Goal: Information Seeking & Learning: Learn about a topic

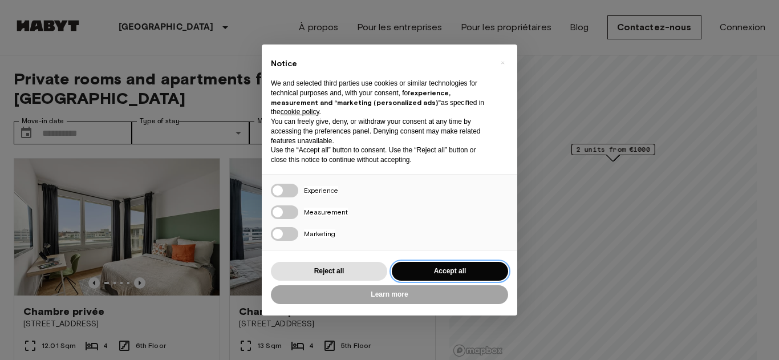
click at [461, 262] on button "Accept all" at bounding box center [450, 271] width 116 height 19
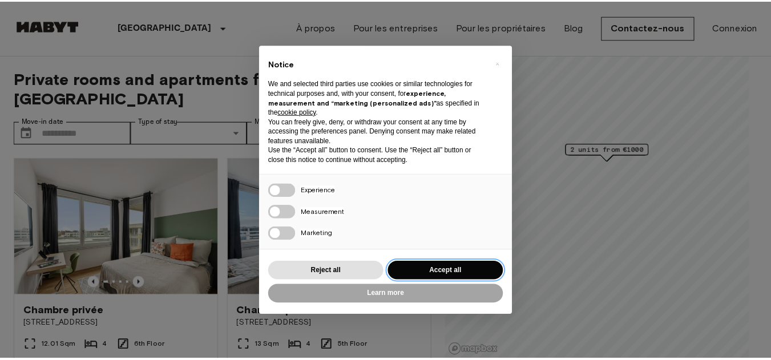
scroll to position [80, 0]
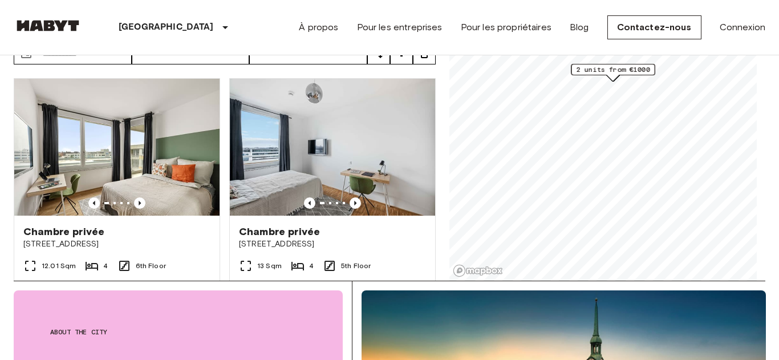
click at [453, 272] on link "Mapbox logo" at bounding box center [478, 270] width 50 height 13
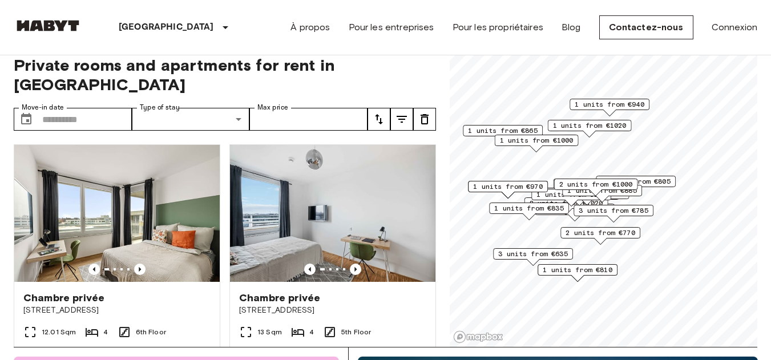
scroll to position [0, 0]
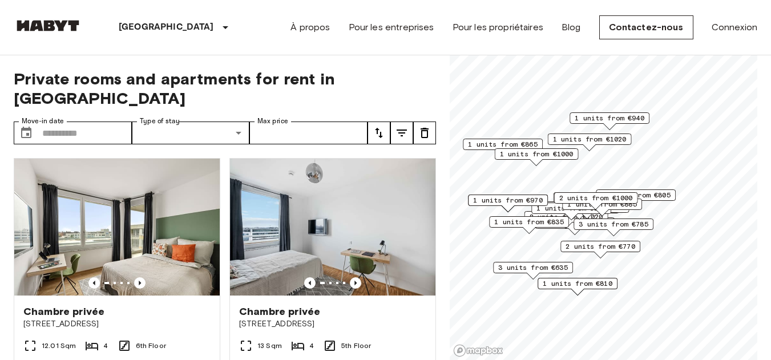
click at [379, 126] on icon "tune" at bounding box center [379, 133] width 14 height 14
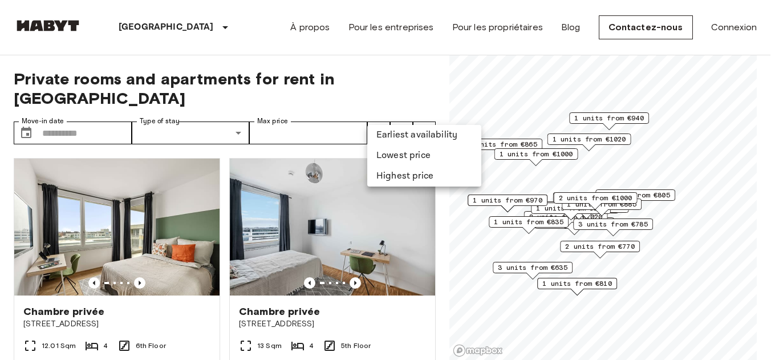
click at [439, 156] on li "Lowest price" at bounding box center [424, 155] width 114 height 21
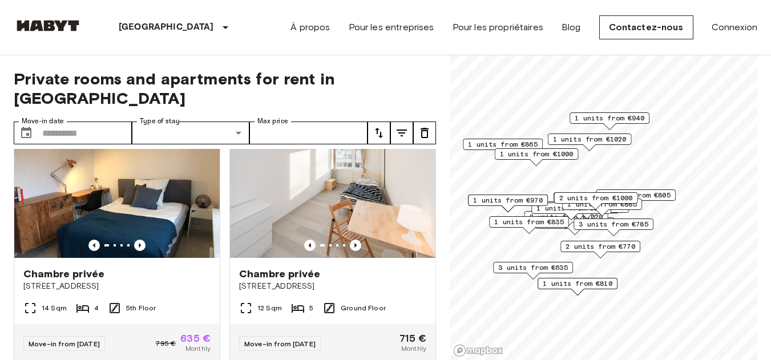
scroll to position [18, 0]
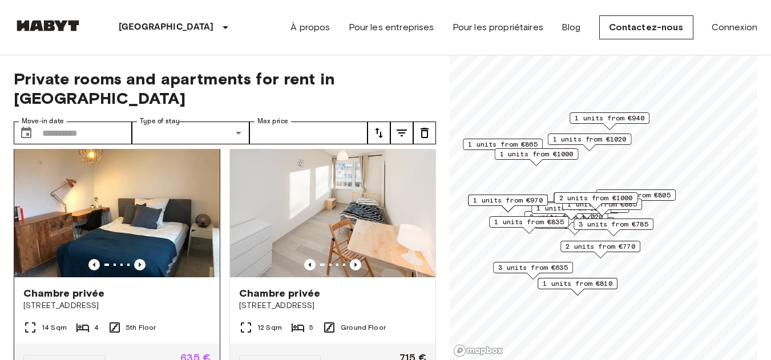
click at [139, 262] on icon "Previous image" at bounding box center [140, 264] width 2 height 5
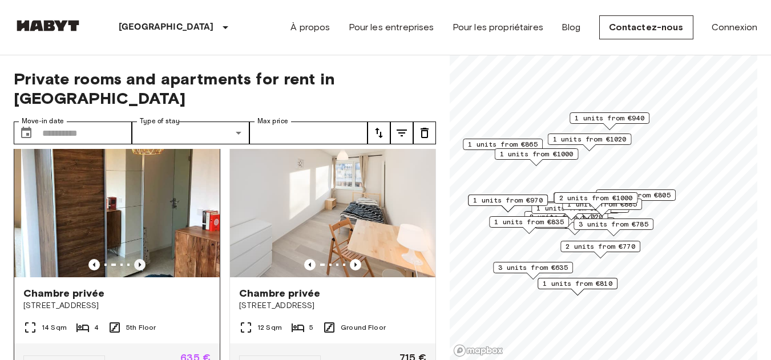
click at [139, 262] on icon "Previous image" at bounding box center [140, 264] width 2 height 5
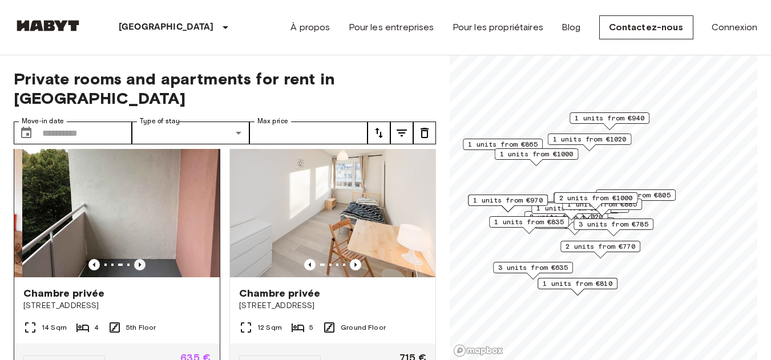
click at [136, 259] on icon "Previous image" at bounding box center [139, 264] width 11 height 11
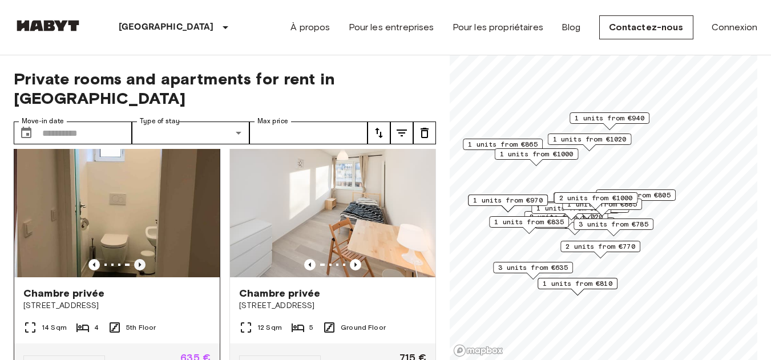
click at [141, 259] on icon "Previous image" at bounding box center [139, 264] width 11 height 11
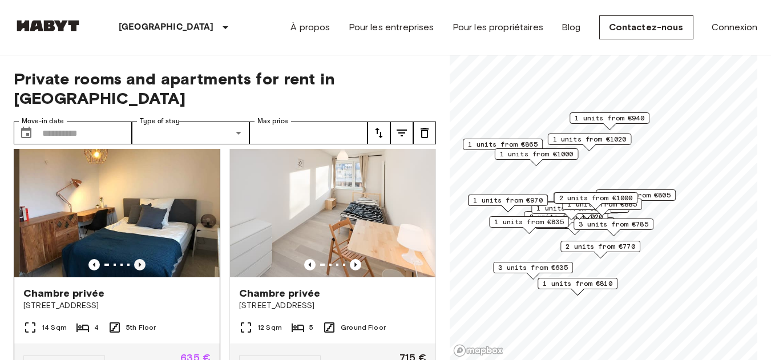
click at [139, 262] on icon "Previous image" at bounding box center [140, 264] width 2 height 5
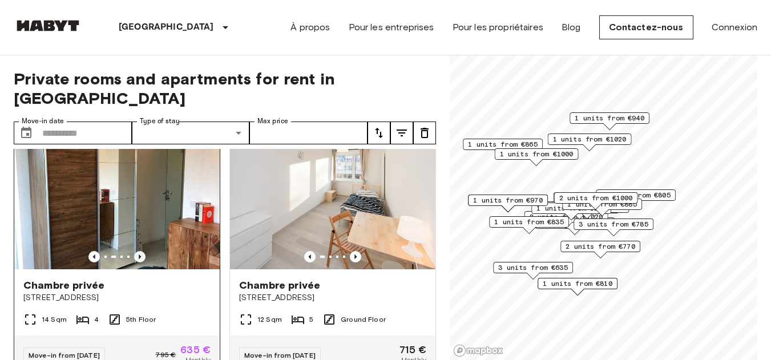
scroll to position [26, 0]
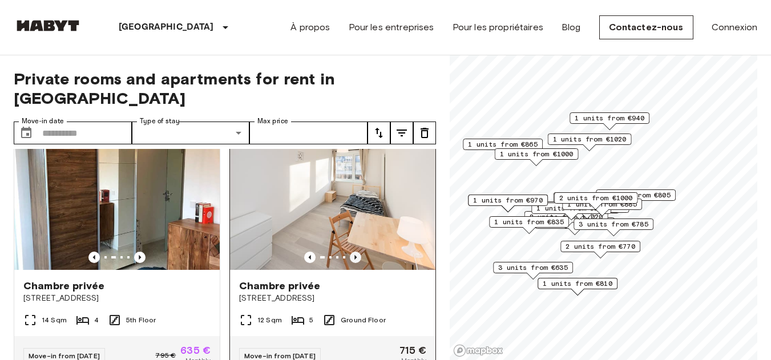
click at [354, 255] on icon "Previous image" at bounding box center [355, 257] width 2 height 5
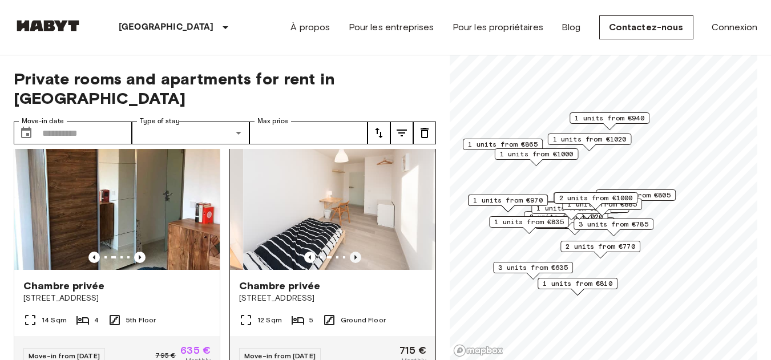
click at [354, 255] on icon "Previous image" at bounding box center [355, 257] width 2 height 5
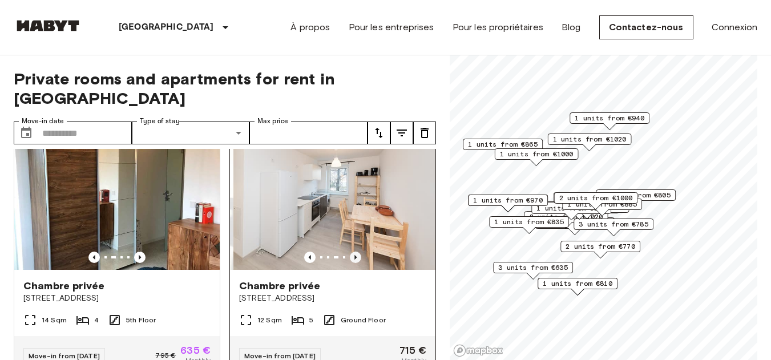
click at [350, 252] on icon "Previous image" at bounding box center [355, 257] width 11 height 11
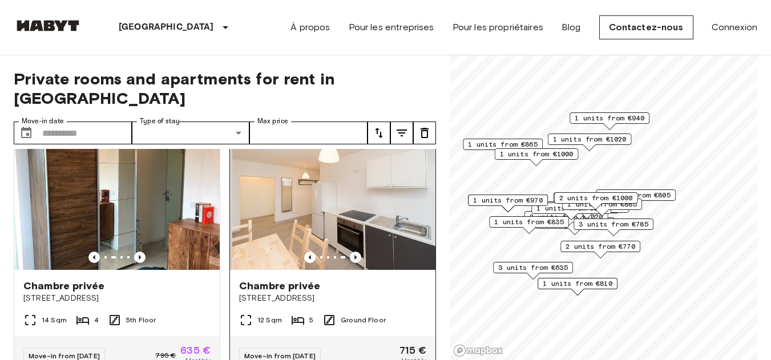
click at [350, 252] on icon "Previous image" at bounding box center [355, 257] width 11 height 11
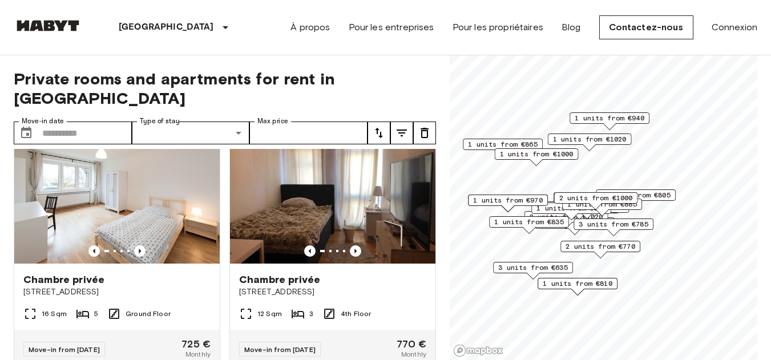
scroll to position [289, 0]
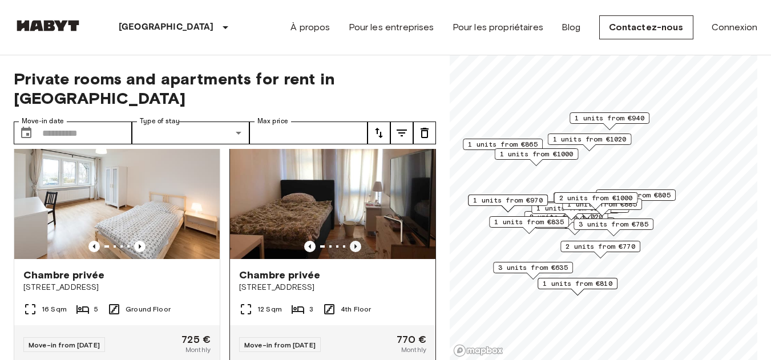
click at [350, 241] on icon "Previous image" at bounding box center [355, 246] width 11 height 11
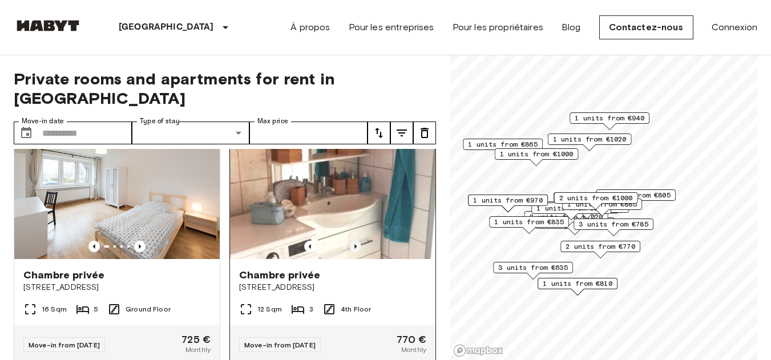
click at [354, 244] on icon "Previous image" at bounding box center [355, 246] width 2 height 5
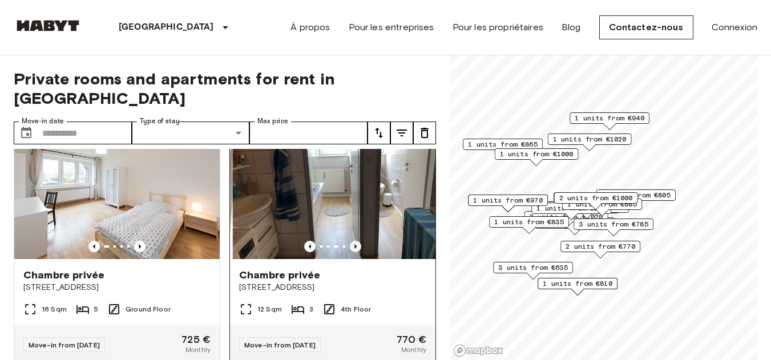
click at [352, 241] on icon "Previous image" at bounding box center [355, 246] width 11 height 11
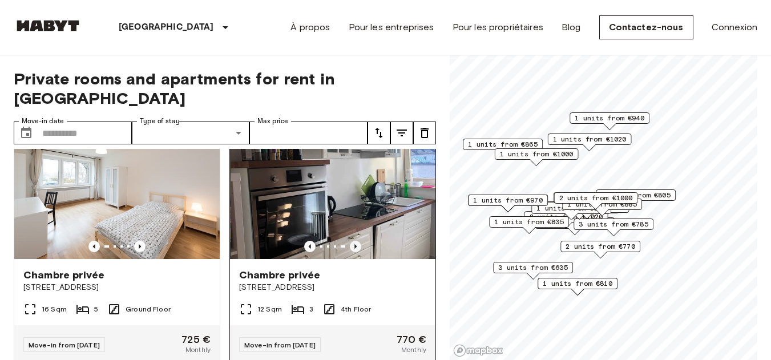
click at [351, 241] on icon "Previous image" at bounding box center [355, 246] width 11 height 11
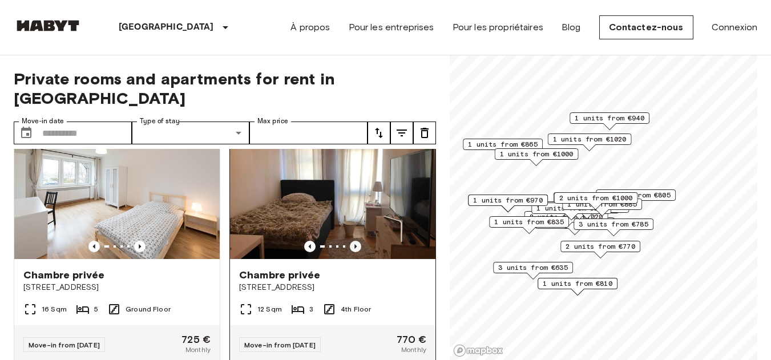
click at [354, 244] on icon "Previous image" at bounding box center [355, 246] width 2 height 5
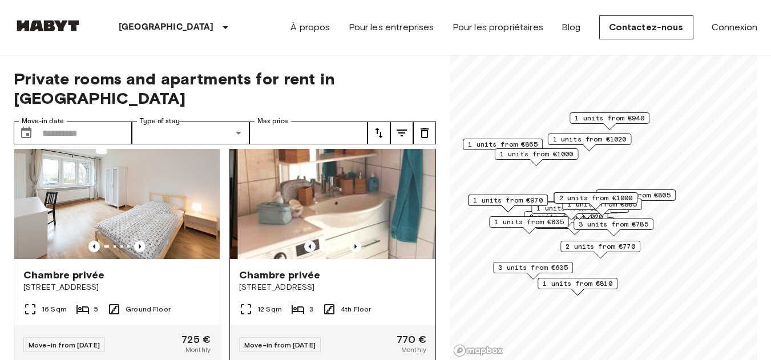
click at [287, 241] on div at bounding box center [332, 246] width 205 height 11
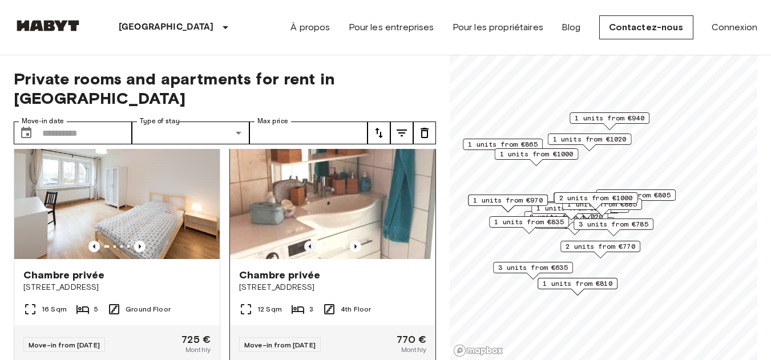
click at [309, 244] on icon "Previous image" at bounding box center [310, 246] width 2 height 5
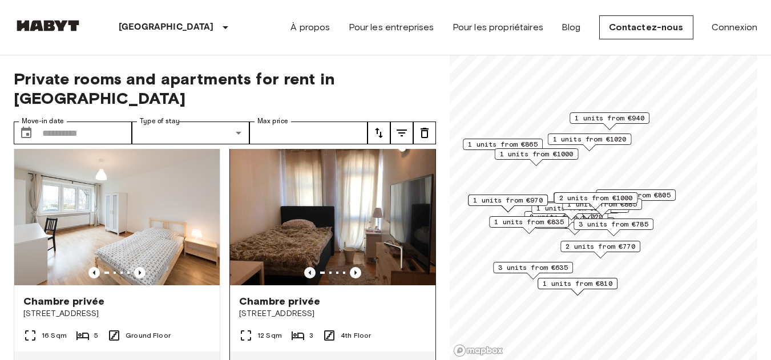
scroll to position [263, 0]
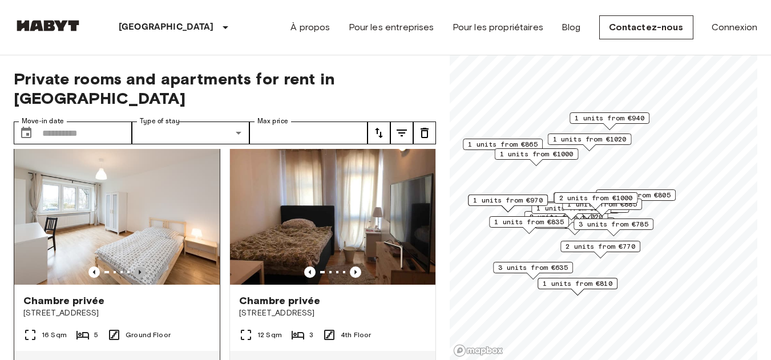
click at [141, 266] on icon "Previous image" at bounding box center [139, 271] width 11 height 11
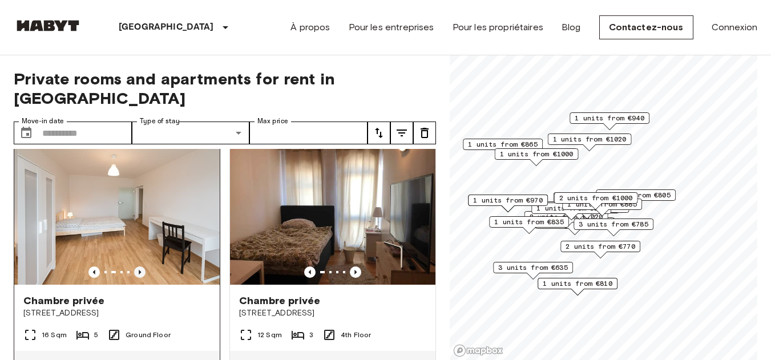
click at [141, 266] on icon "Previous image" at bounding box center [139, 271] width 11 height 11
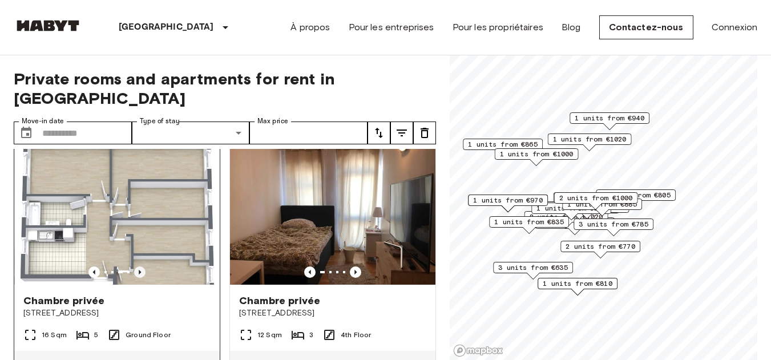
click at [139, 270] on icon "Previous image" at bounding box center [140, 272] width 2 height 5
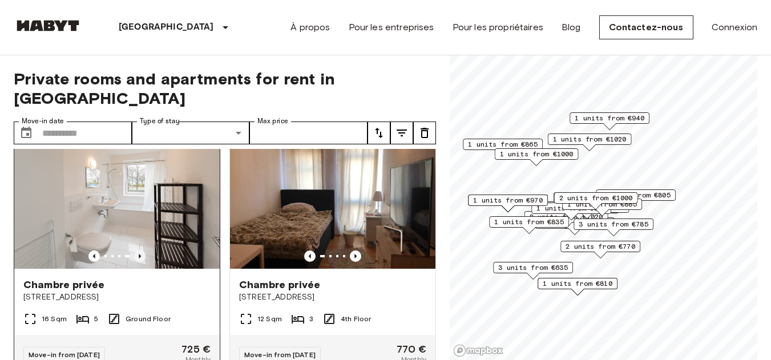
scroll to position [287, 0]
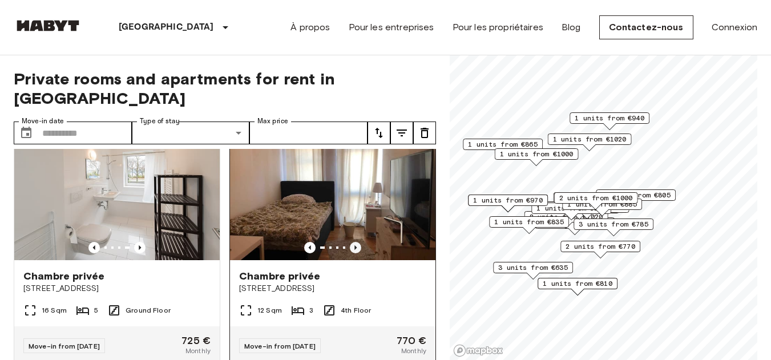
click at [354, 245] on icon "Previous image" at bounding box center [355, 247] width 2 height 5
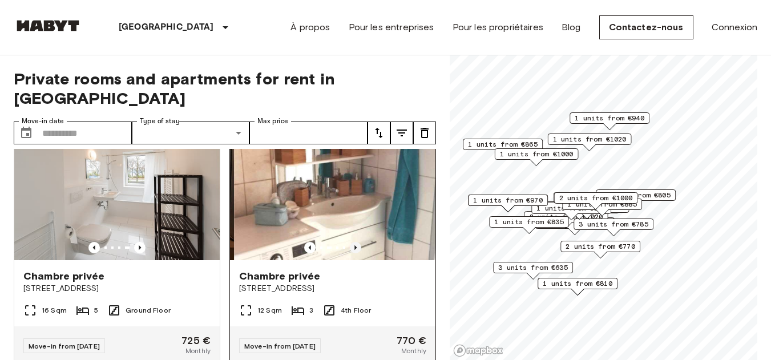
click at [352, 242] on icon "Previous image" at bounding box center [355, 247] width 11 height 11
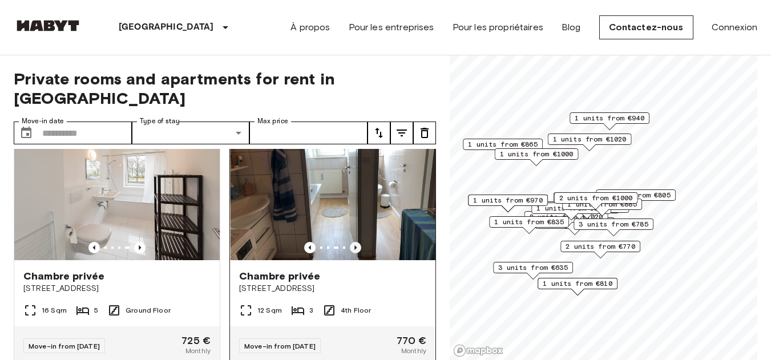
click at [354, 245] on icon "Previous image" at bounding box center [355, 247] width 2 height 5
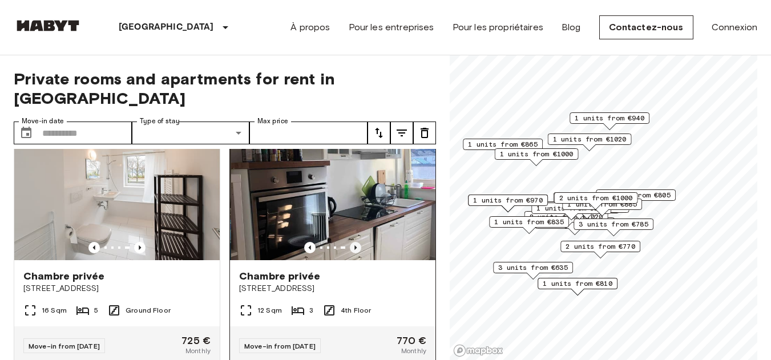
click at [354, 245] on icon "Previous image" at bounding box center [355, 247] width 2 height 5
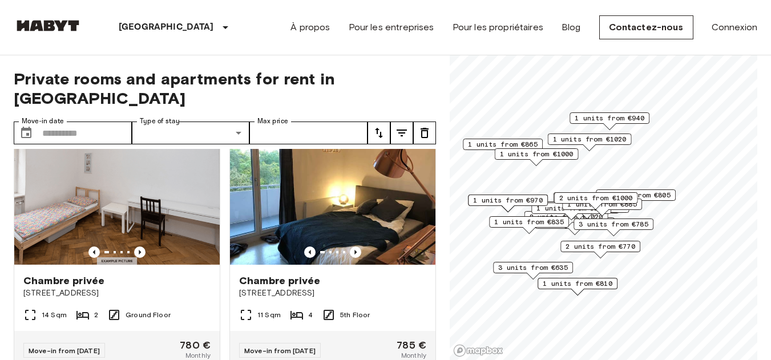
scroll to position [540, 0]
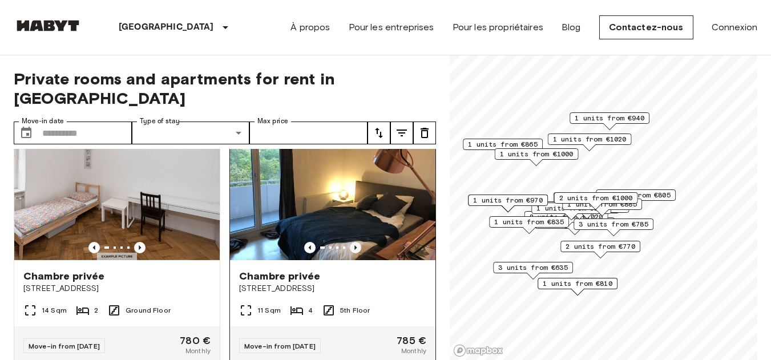
click at [354, 245] on icon "Previous image" at bounding box center [355, 247] width 2 height 5
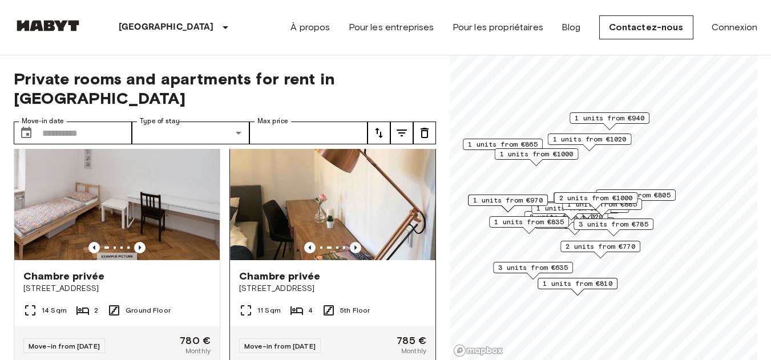
click at [354, 245] on icon "Previous image" at bounding box center [355, 247] width 2 height 5
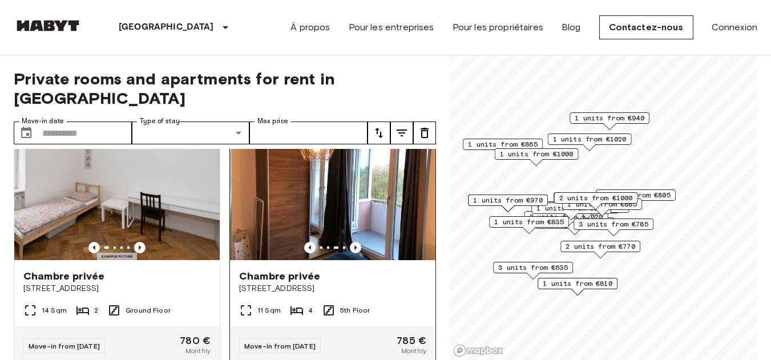
click at [354, 245] on icon "Previous image" at bounding box center [355, 247] width 2 height 5
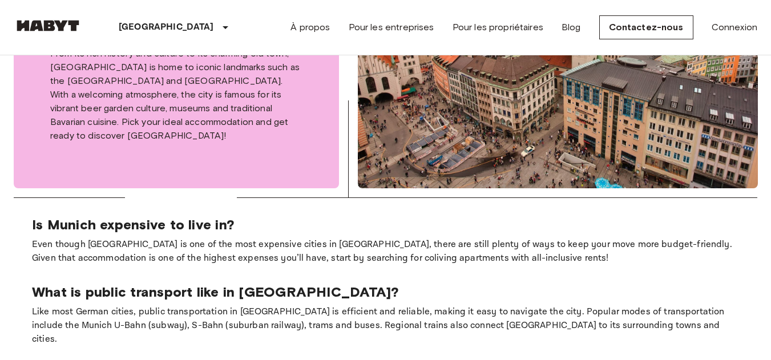
scroll to position [493, 0]
